Goal: Task Accomplishment & Management: Complete application form

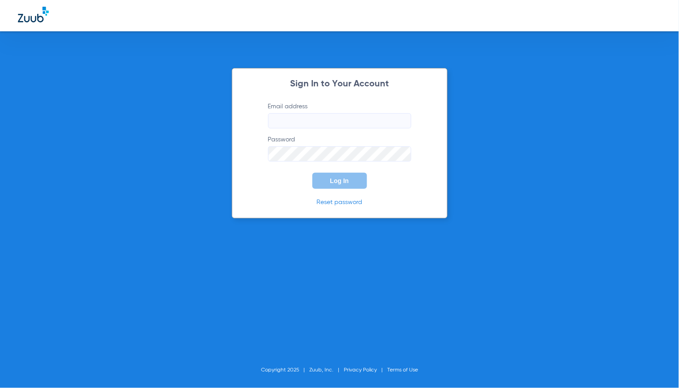
type input "[EMAIL_ADDRESS][DOMAIN_NAME]"
click at [329, 179] on button "Log In" at bounding box center [339, 181] width 55 height 16
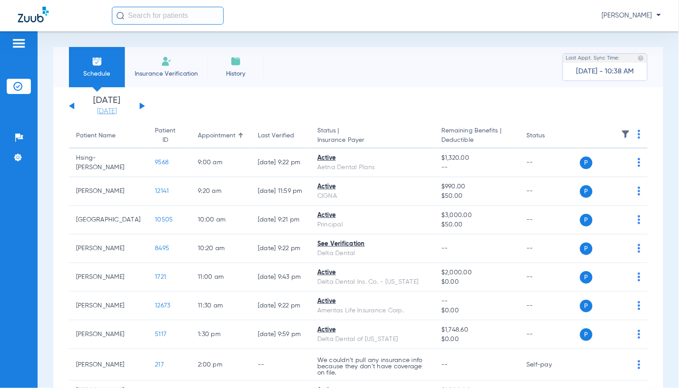
click at [102, 110] on link "[DATE]" at bounding box center [107, 111] width 54 height 9
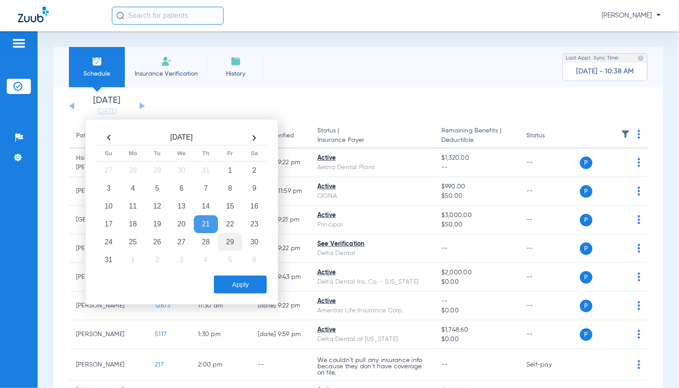
click at [223, 243] on td "29" at bounding box center [230, 242] width 24 height 18
click at [242, 285] on button "Apply" at bounding box center [240, 285] width 53 height 18
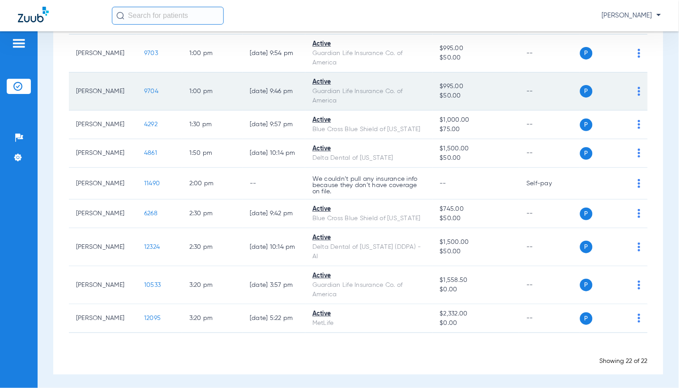
scroll to position [561, 0]
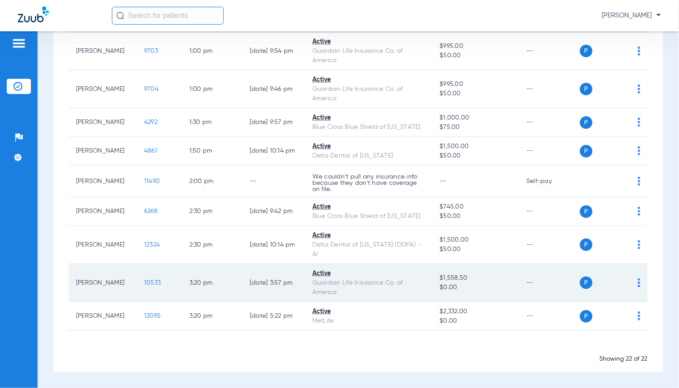
click at [144, 281] on span "10533" at bounding box center [152, 283] width 17 height 6
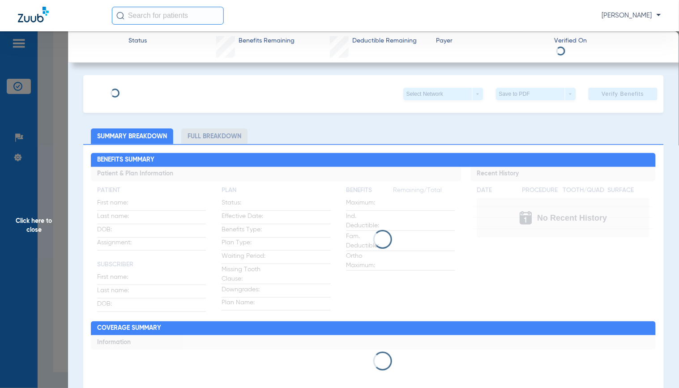
type input "[PERSON_NAME]"
type input "Hwang"
type input "[DATE]"
type input "941354413"
type input "00498099"
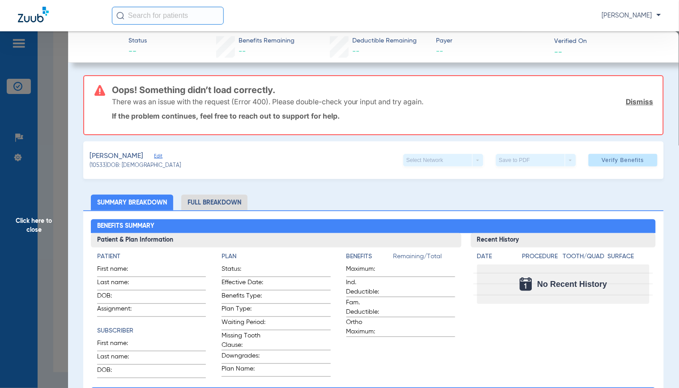
click at [160, 156] on span "Edit" at bounding box center [158, 157] width 8 height 9
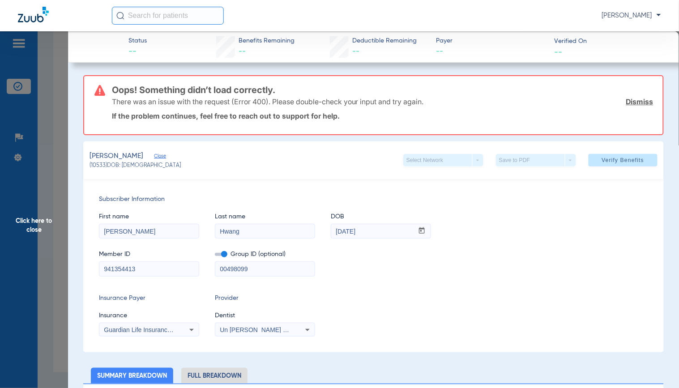
click at [491, 228] on div "First name [PERSON_NAME] Last name [PERSON_NAME] mm / dd / yyyy [DATE]" at bounding box center [373, 221] width 549 height 34
click at [174, 262] on input "941354413" at bounding box center [148, 269] width 99 height 14
click at [547, 293] on div "Insurance Payer Insurance Guardian Life Insurance Co. Of America Provider Denti…" at bounding box center [373, 314] width 549 height 43
click at [610, 161] on span "Verify Benefits" at bounding box center [623, 160] width 43 height 7
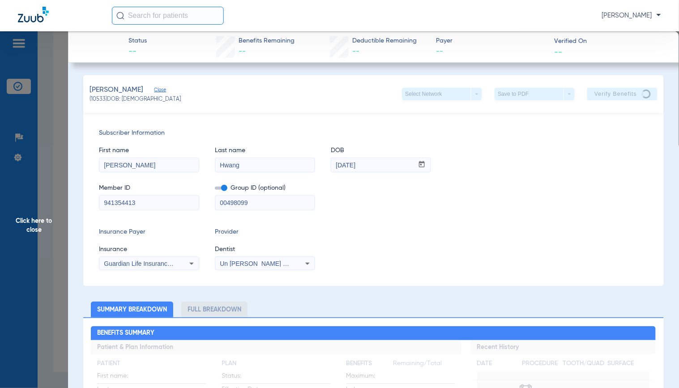
click at [447, 221] on div "Subscriber Information First name [PERSON_NAME] Last name [PERSON_NAME] mm / dd…" at bounding box center [373, 199] width 580 height 173
click at [425, 200] on div "Member ID 941354413 Group ID (optional) 00498099" at bounding box center [373, 192] width 549 height 34
click at [441, 212] on div "Subscriber Information First name [PERSON_NAME] Last name [PERSON_NAME] mm / dd…" at bounding box center [373, 199] width 580 height 173
click at [484, 233] on div "Insurance Payer Insurance Guardian Life Insurance Co. Of America Provider Denti…" at bounding box center [373, 248] width 549 height 43
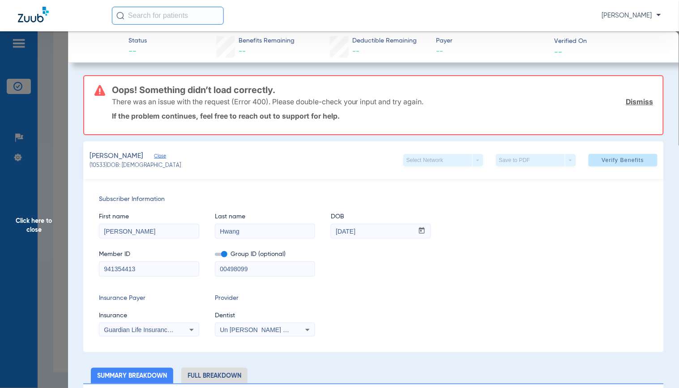
drag, startPoint x: 113, startPoint y: 230, endPoint x: 180, endPoint y: 234, distance: 67.7
click at [180, 234] on input "[PERSON_NAME]" at bounding box center [148, 231] width 99 height 14
click at [116, 228] on input "[PERSON_NAME]" at bounding box center [148, 231] width 99 height 14
drag, startPoint x: 115, startPoint y: 230, endPoint x: 192, endPoint y: 249, distance: 80.2
click at [189, 242] on div "First name [PERSON_NAME] Last name [PERSON_NAME] mm / dd / yyyy [DATE] Member I…" at bounding box center [373, 240] width 549 height 72
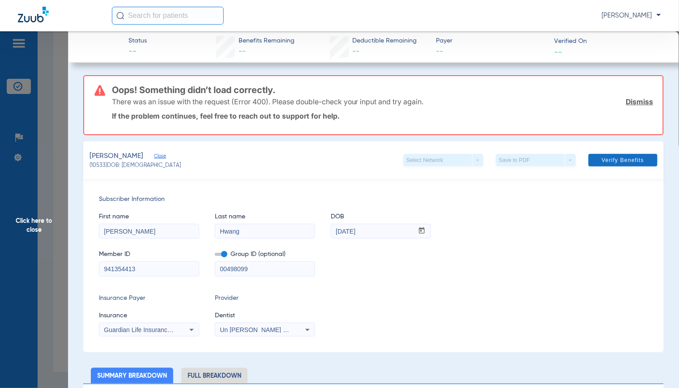
type input "[PERSON_NAME]"
click at [605, 150] on span at bounding box center [622, 159] width 69 height 21
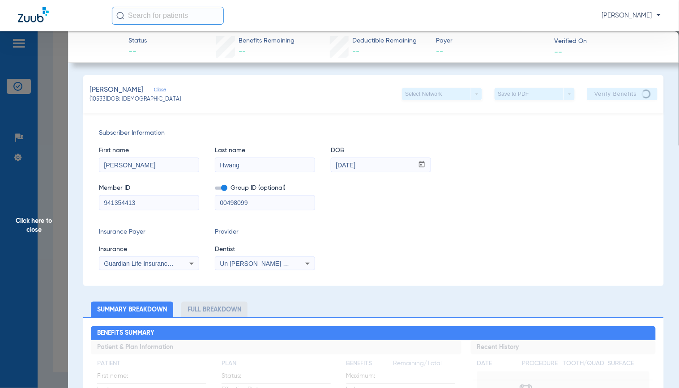
click at [395, 216] on div "Subscriber Information First name [PERSON_NAME] Last name [PERSON_NAME] mm / dd…" at bounding box center [373, 199] width 580 height 173
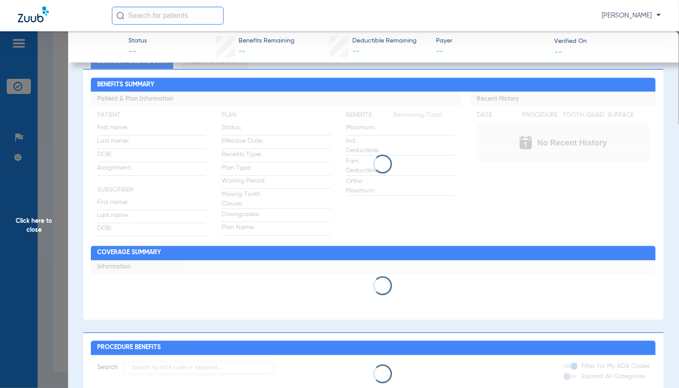
scroll to position [0, 0]
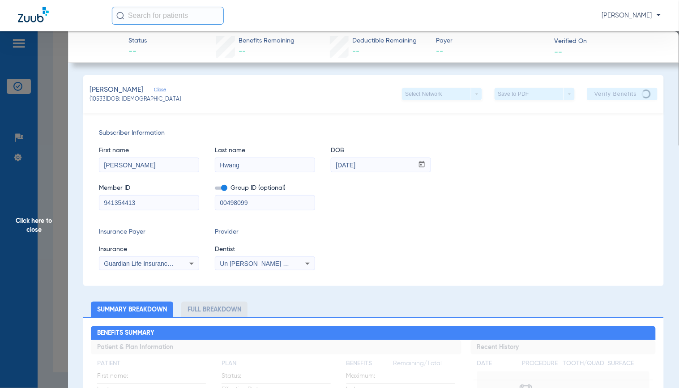
click at [157, 266] on span "Guardian Life Insurance Co. Of America" at bounding box center [159, 263] width 111 height 7
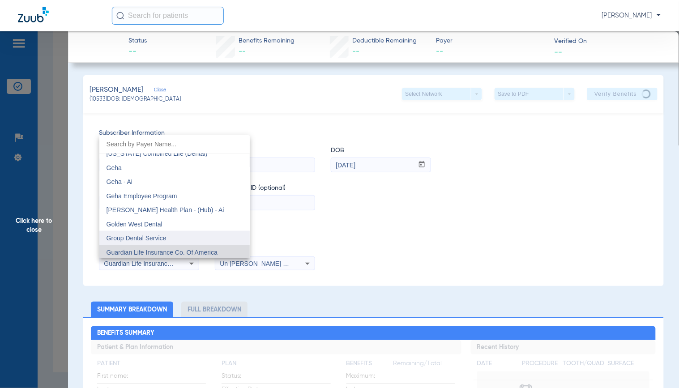
scroll to position [2974, 0]
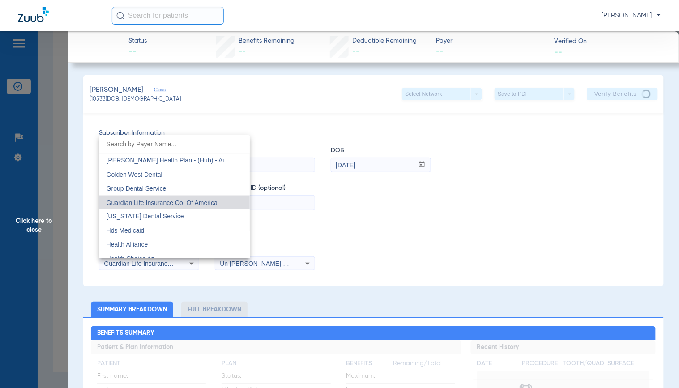
click at [412, 228] on div at bounding box center [339, 194] width 679 height 388
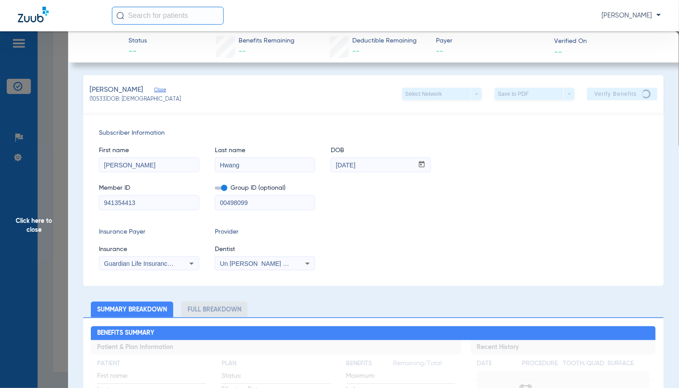
click at [485, 162] on div "First name [PERSON_NAME] Last name [PERSON_NAME] mm / dd / yyyy [DATE]" at bounding box center [373, 155] width 549 height 34
click at [521, 243] on div "Insurance Payer Insurance Guardian Life Insurance Co. Of America Provider Denti…" at bounding box center [373, 248] width 549 height 43
click at [447, 235] on div "Insurance Payer Insurance Guardian Life Insurance Co. Of America Provider Denti…" at bounding box center [373, 248] width 549 height 43
